Goal: Transaction & Acquisition: Subscribe to service/newsletter

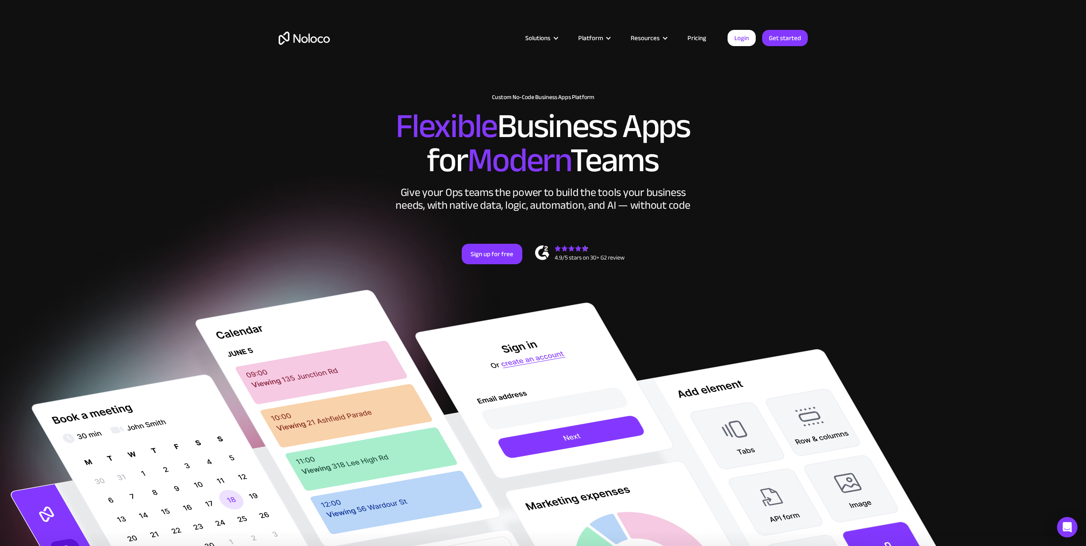
click at [689, 40] on link "Pricing" at bounding box center [697, 37] width 40 height 11
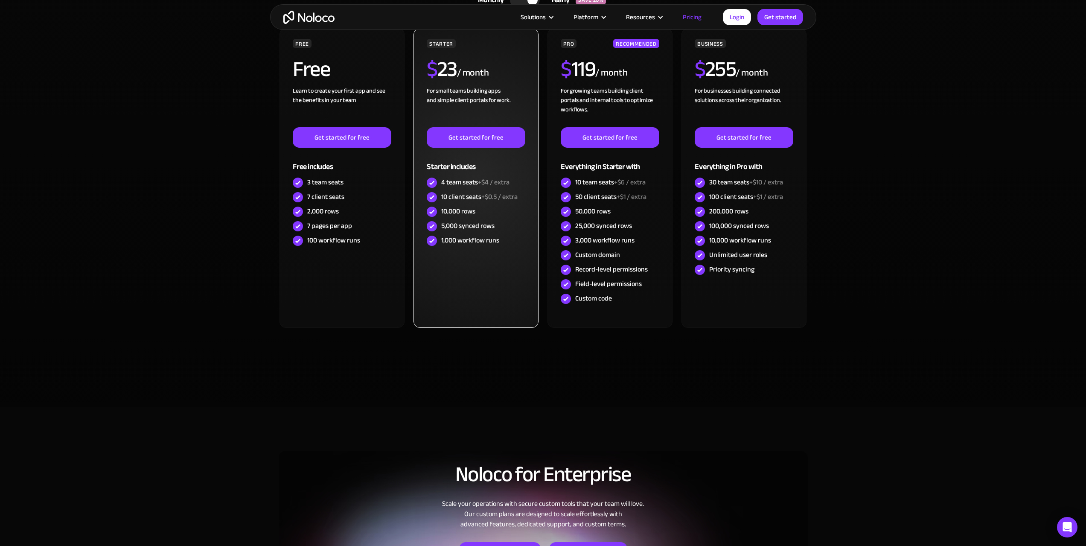
scroll to position [171, 0]
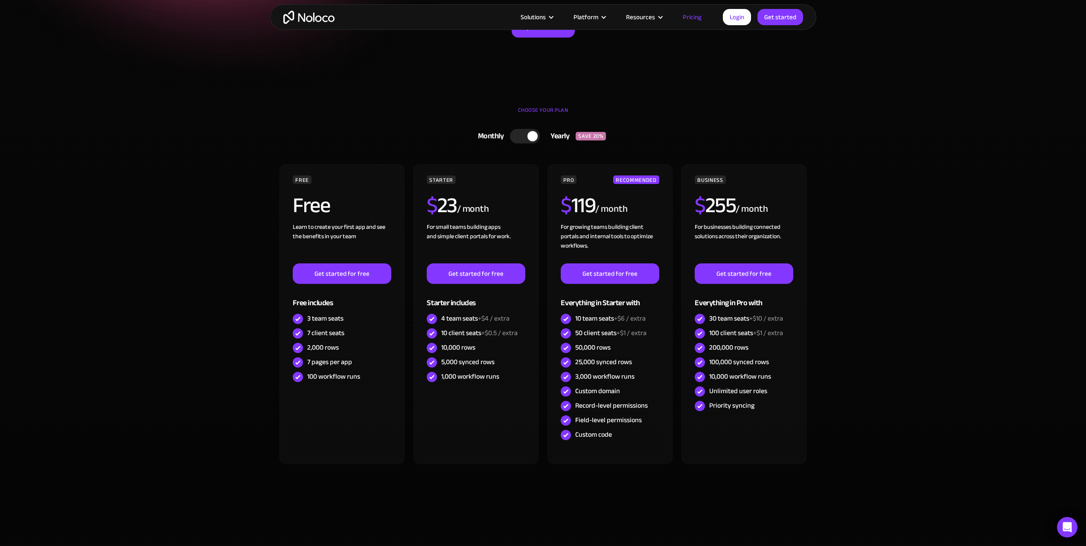
click at [523, 136] on div at bounding box center [525, 136] width 30 height 15
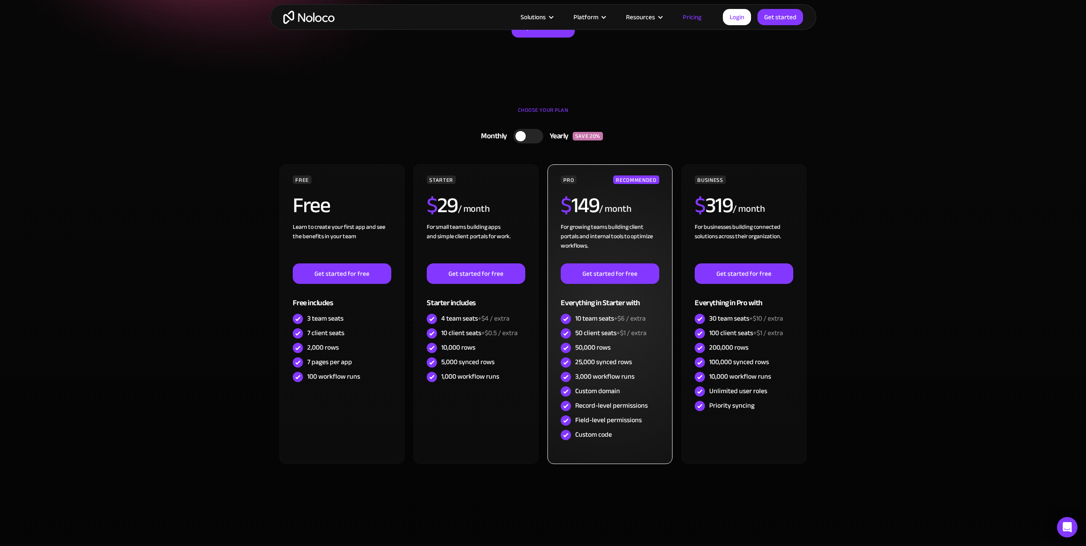
click at [590, 216] on h2 "$ 149" at bounding box center [580, 205] width 38 height 21
click at [615, 283] on link "Get started for free" at bounding box center [610, 273] width 98 height 20
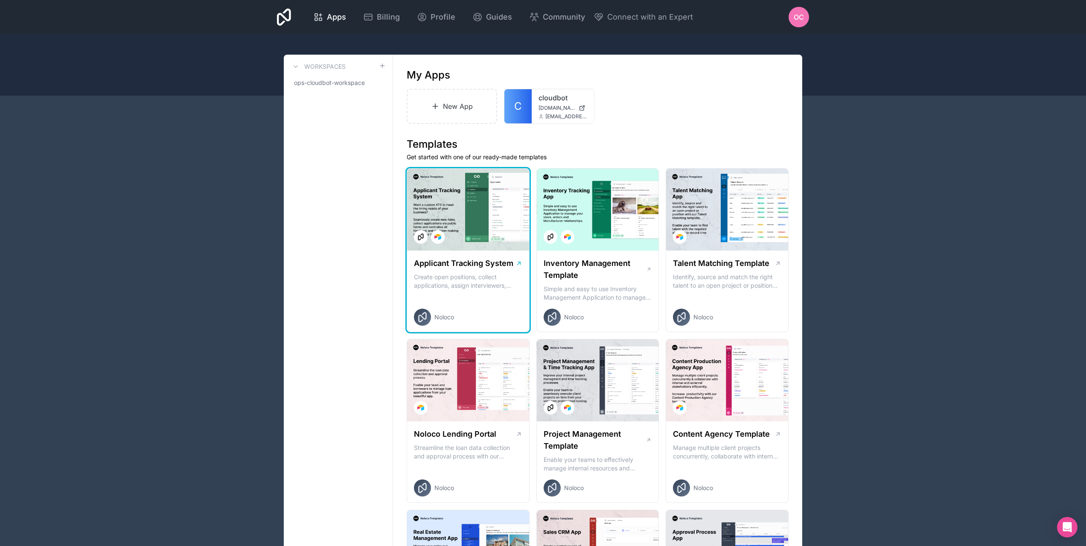
drag, startPoint x: 487, startPoint y: 266, endPoint x: 450, endPoint y: 264, distance: 36.7
click at [450, 264] on h1 "Applicant Tracking System" at bounding box center [463, 263] width 99 height 12
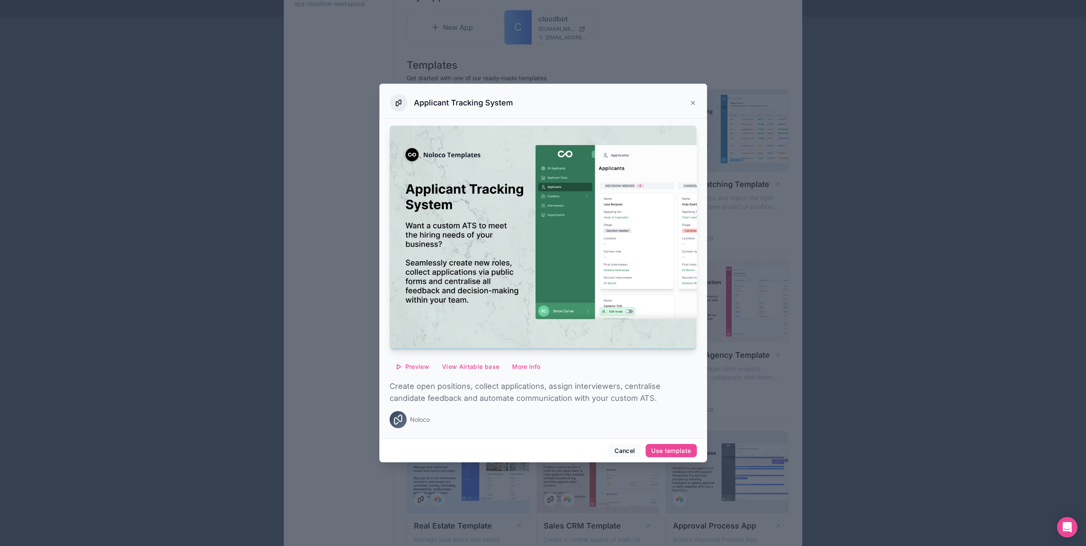
scroll to position [85, 0]
click at [616, 452] on button "Cancel" at bounding box center [625, 451] width 32 height 14
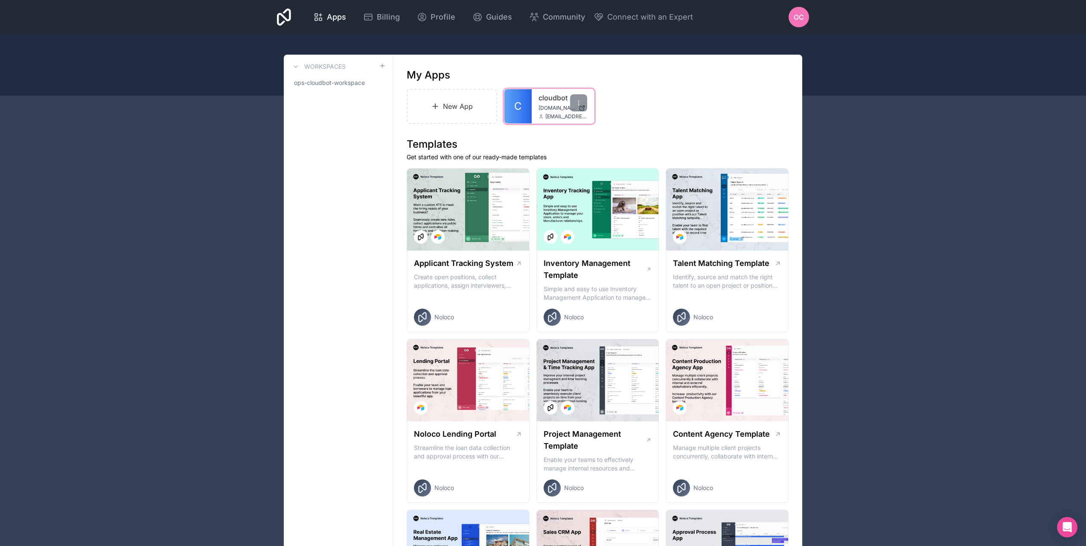
click at [523, 102] on link "C" at bounding box center [517, 106] width 27 height 34
